Goal: Transaction & Acquisition: Purchase product/service

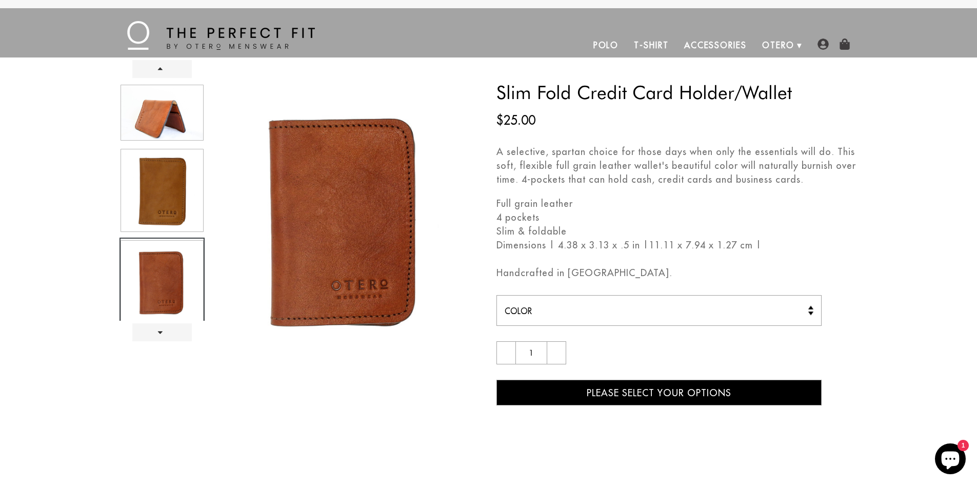
click at [170, 209] on div at bounding box center [161, 201] width 85 height 237
click at [179, 268] on div at bounding box center [161, 201] width 85 height 237
click at [168, 335] on link "Next" at bounding box center [161, 332] width 59 height 18
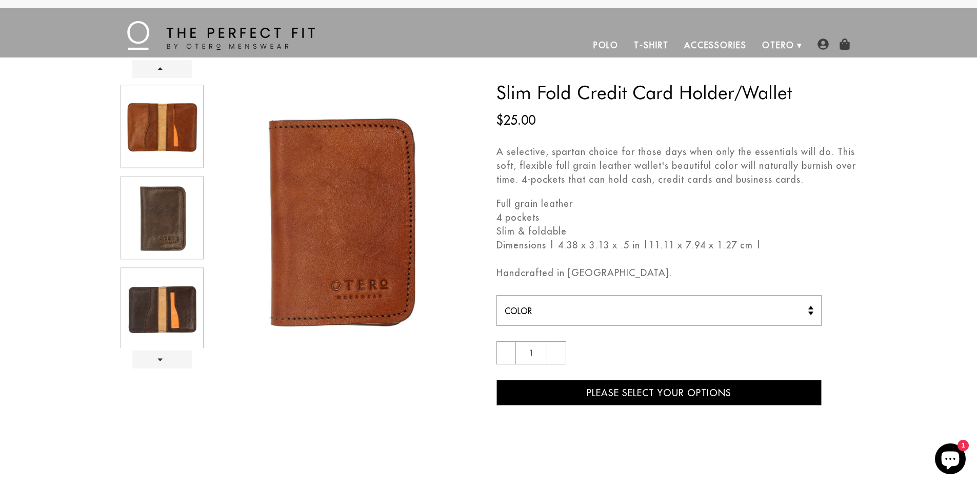
click at [180, 133] on div at bounding box center [161, 215] width 85 height 265
click at [171, 127] on div at bounding box center [161, 215] width 85 height 265
click at [165, 127] on div at bounding box center [161, 215] width 85 height 265
click at [155, 324] on div at bounding box center [161, 215] width 85 height 265
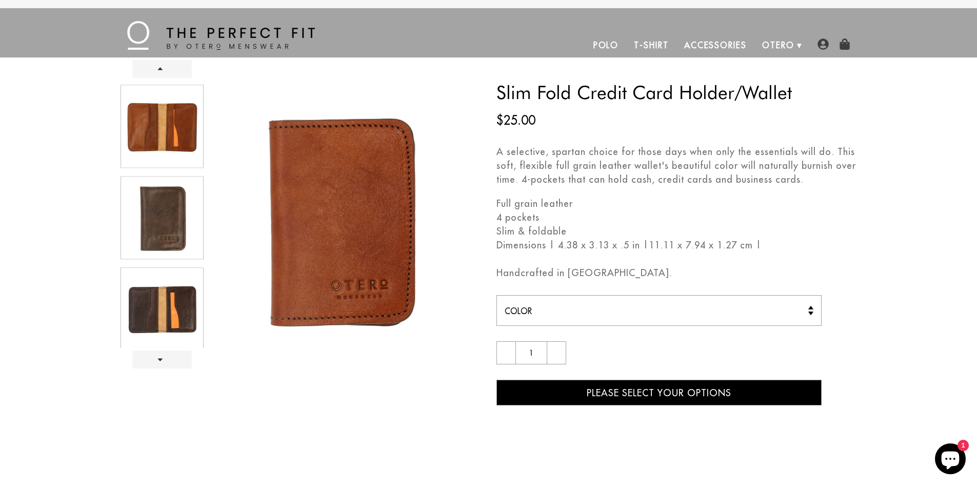
click at [163, 306] on div at bounding box center [161, 215] width 85 height 265
click at [163, 312] on div at bounding box center [161, 215] width 85 height 265
click at [158, 355] on link "Next" at bounding box center [161, 359] width 59 height 18
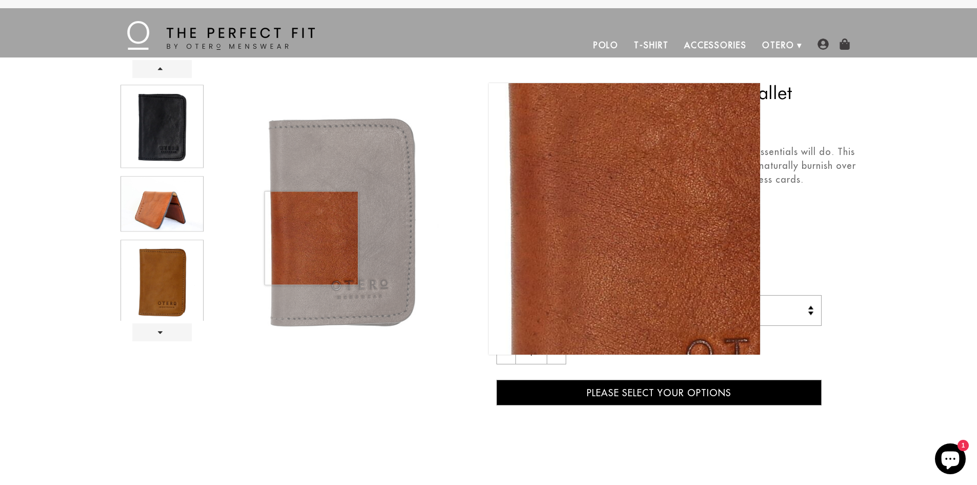
click at [311, 238] on img at bounding box center [345, 218] width 271 height 271
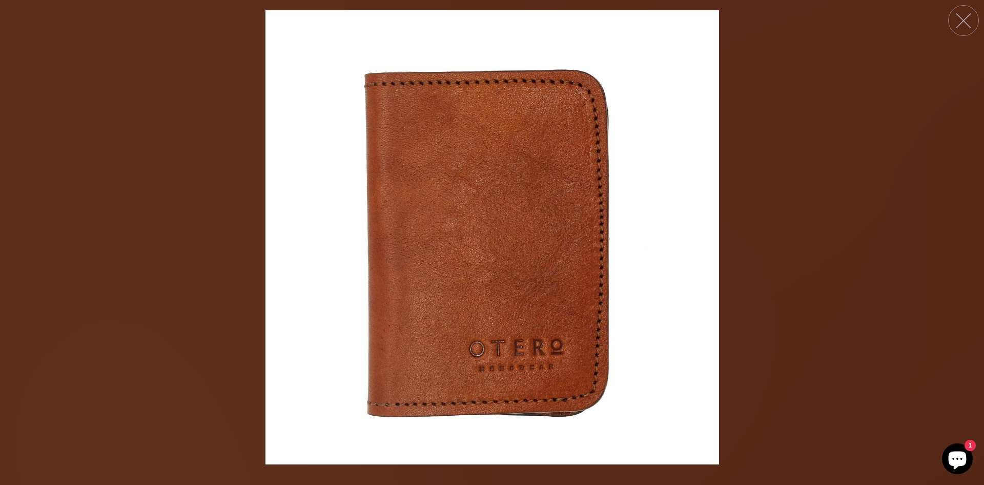
click at [969, 18] on button at bounding box center [964, 20] width 31 height 31
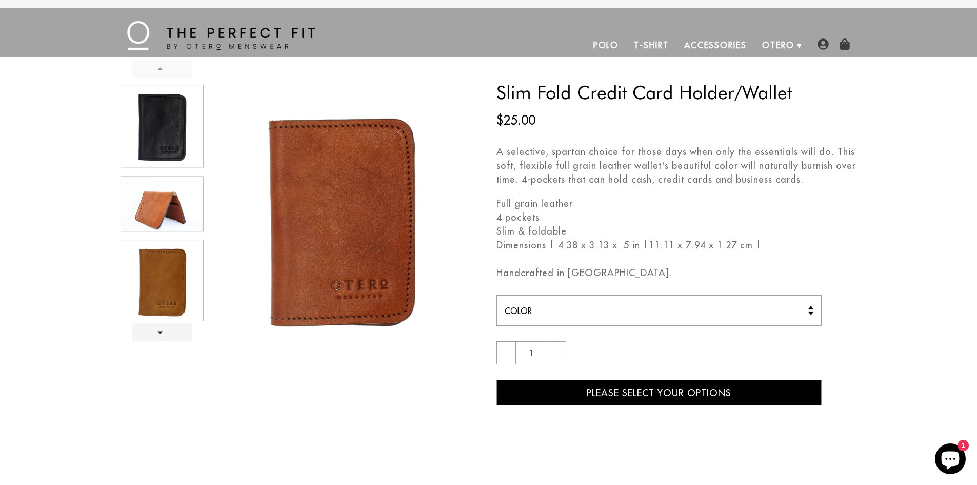
click at [156, 71] on link "Prev" at bounding box center [161, 69] width 59 height 18
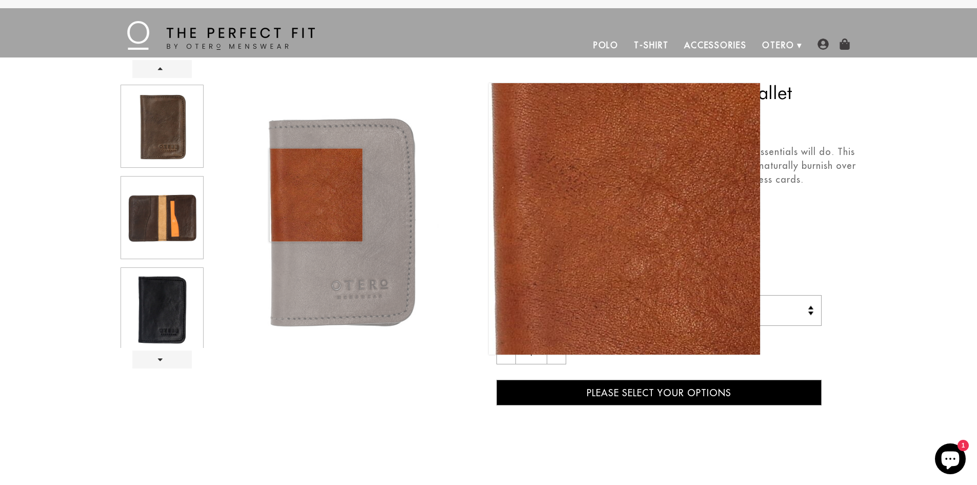
click at [316, 195] on img at bounding box center [345, 218] width 271 height 271
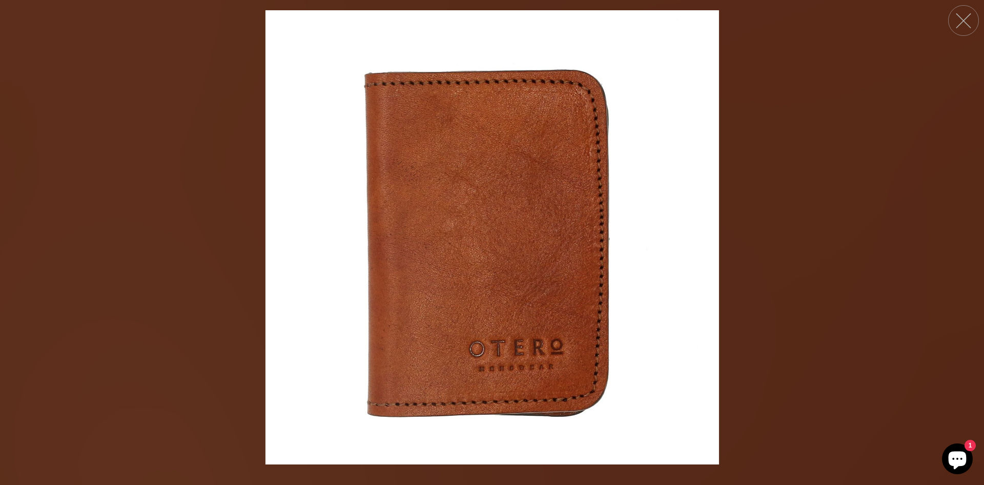
click at [956, 18] on button at bounding box center [964, 20] width 31 height 31
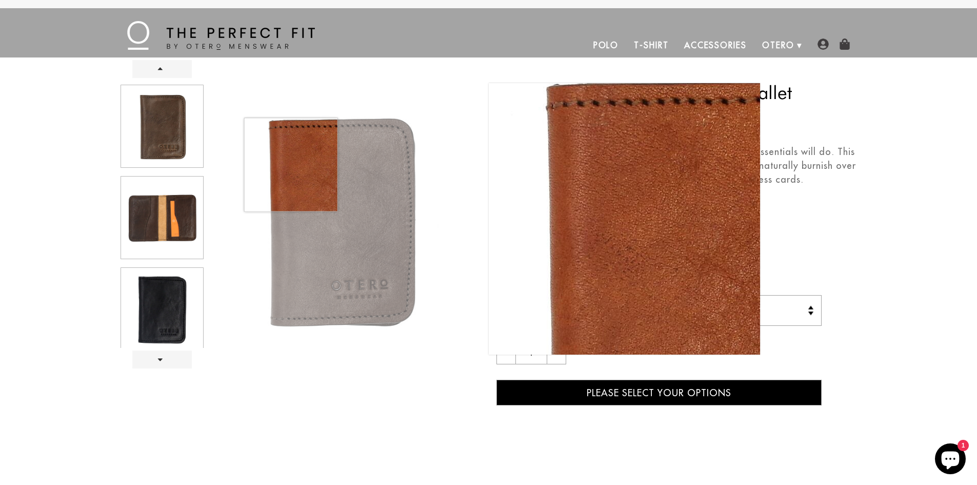
click at [291, 165] on img at bounding box center [345, 218] width 271 height 271
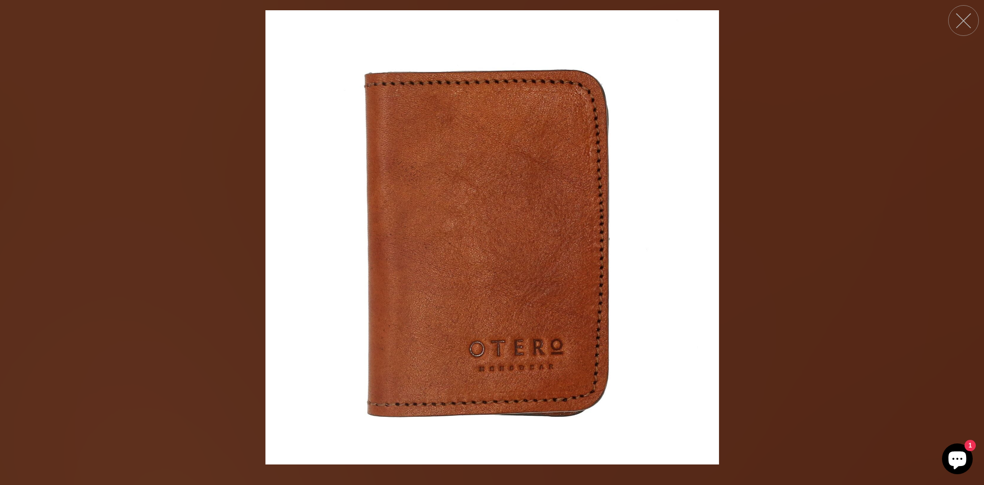
click at [970, 23] on button at bounding box center [964, 20] width 31 height 31
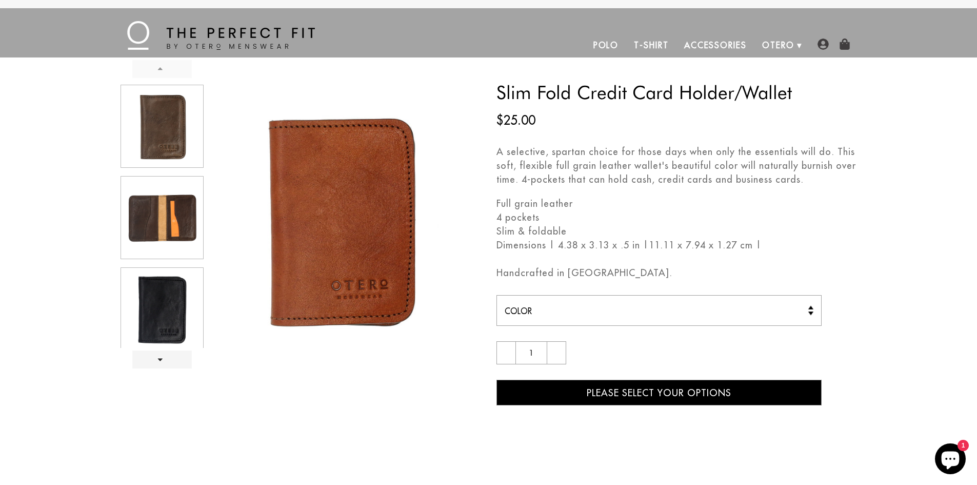
click at [168, 65] on link "Prev" at bounding box center [161, 69] width 59 height 18
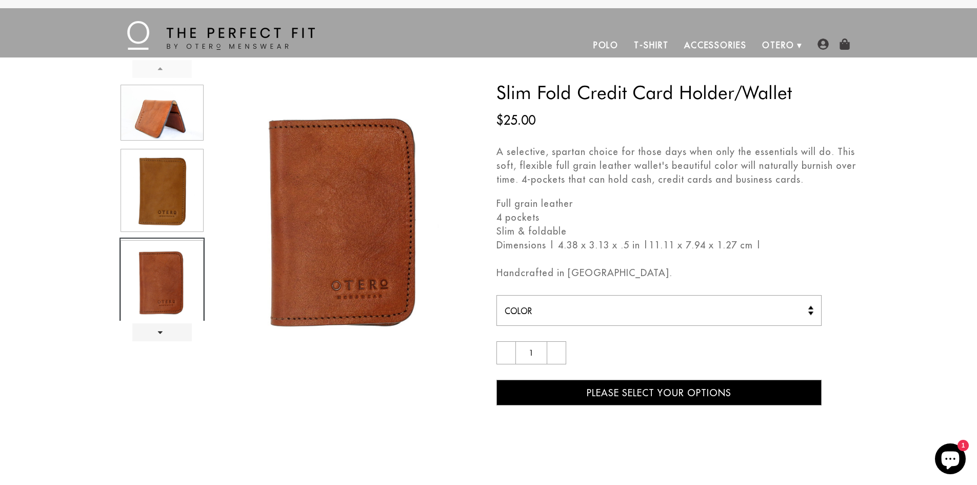
click at [162, 68] on link "Prev" at bounding box center [161, 69] width 59 height 18
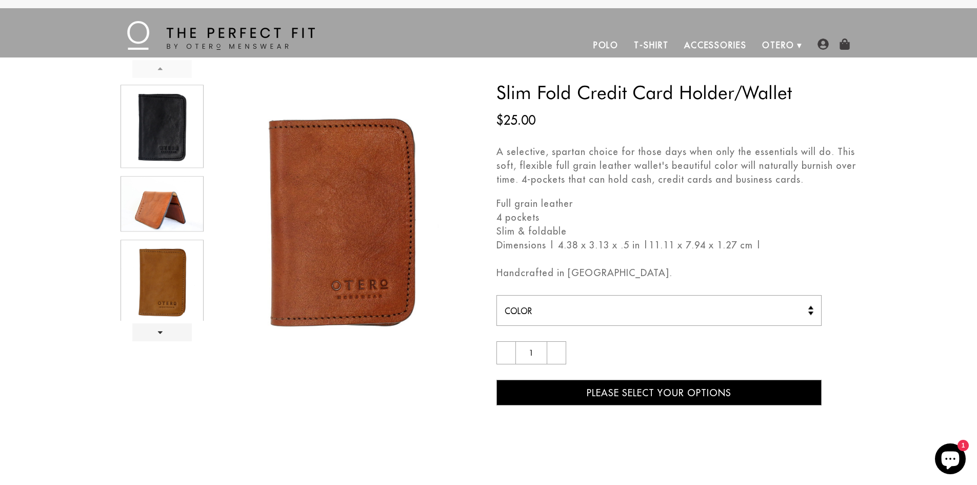
click at [162, 68] on link "Prev" at bounding box center [161, 69] width 59 height 18
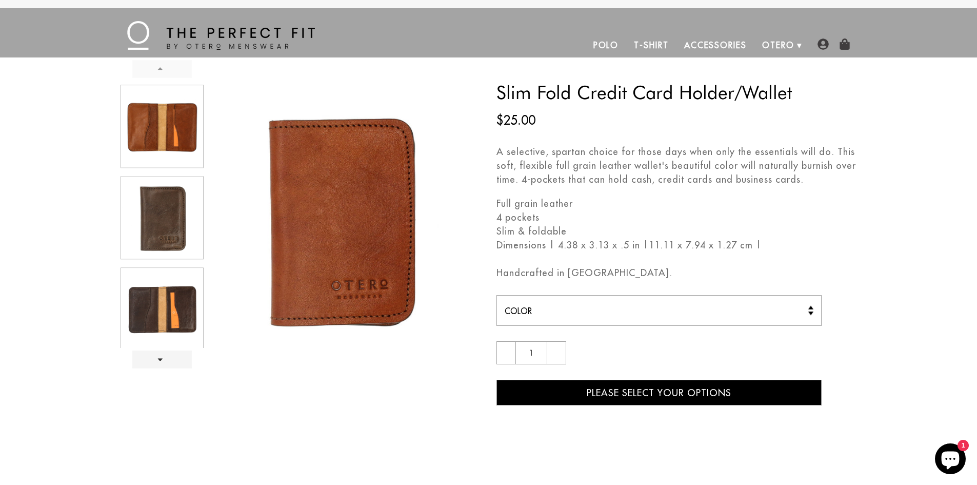
click at [162, 68] on link "Prev" at bounding box center [161, 69] width 59 height 18
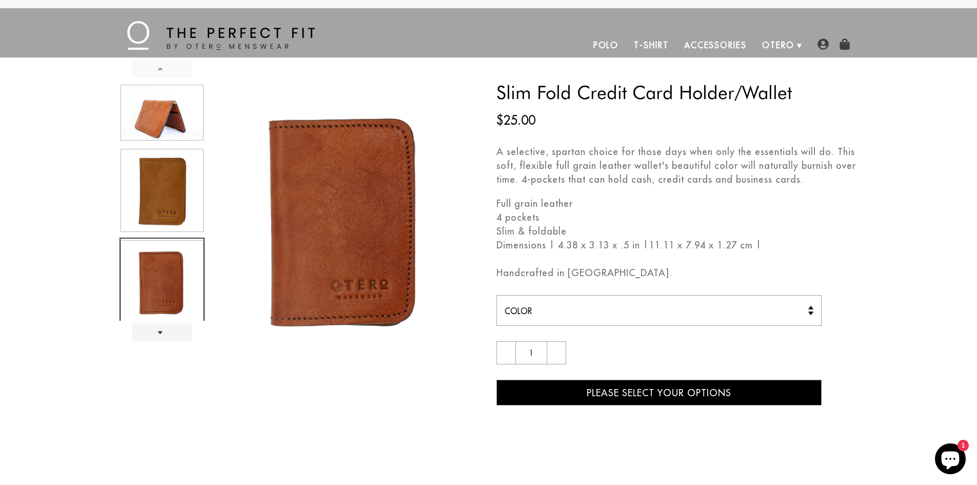
click at [162, 68] on link "Prev" at bounding box center [161, 69] width 59 height 18
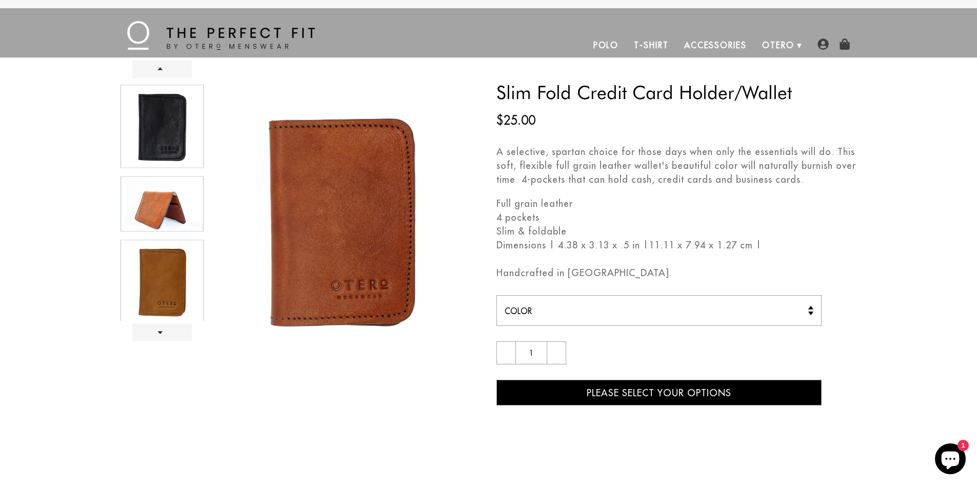
click at [168, 277] on div at bounding box center [161, 201] width 85 height 237
